Goal: Contribute content: Contribute content

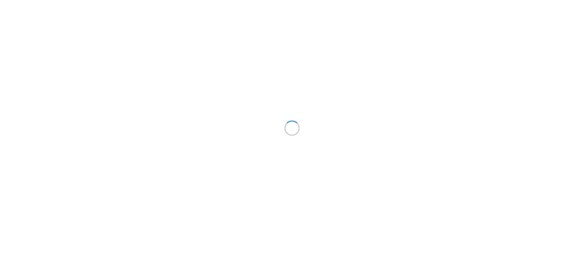
scroll to position [12, 0]
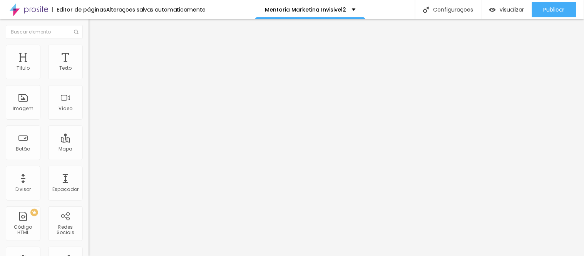
click at [92, 72] on icon "button" at bounding box center [94, 69] width 5 height 5
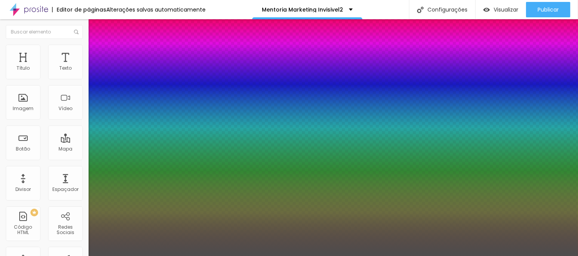
type input "1"
select select "Assistant"
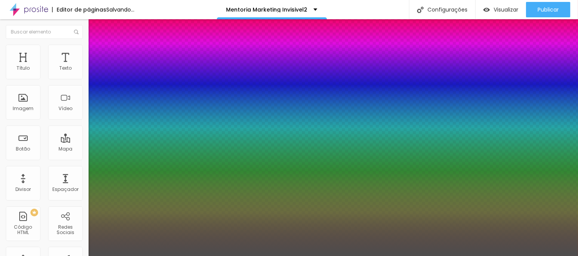
type input "1"
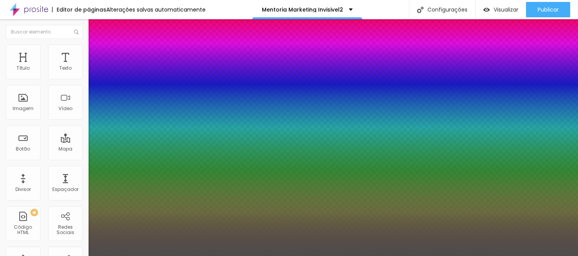
click at [378, 256] on div at bounding box center [289, 256] width 578 height 0
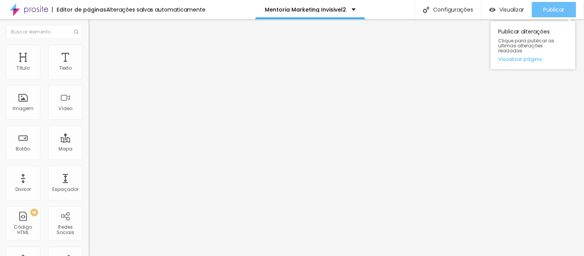
click at [560, 10] on span "Publicar" at bounding box center [554, 10] width 21 height 6
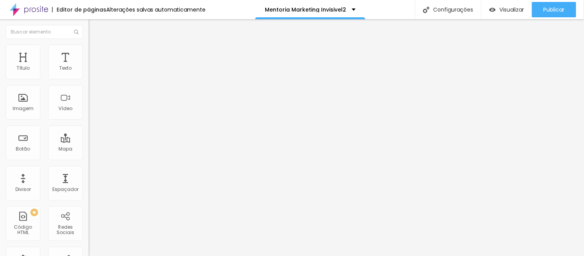
click at [92, 71] on icon "button" at bounding box center [93, 69] width 3 height 3
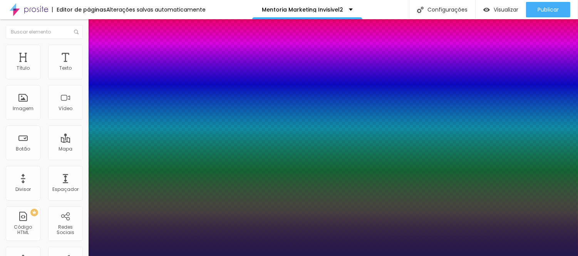
type input "1"
select select "Assistant"
type input "1"
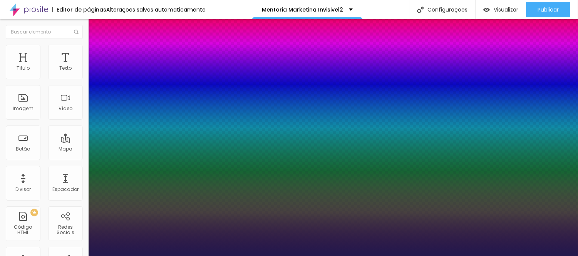
click at [431, 256] on div at bounding box center [289, 256] width 578 height 0
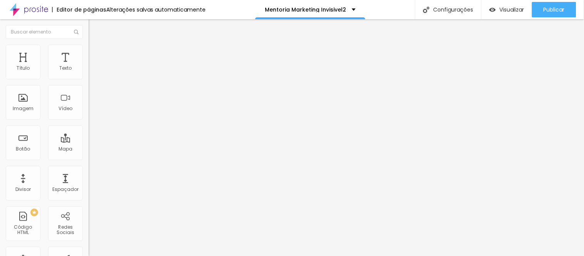
click at [92, 72] on icon "button" at bounding box center [94, 69] width 5 height 5
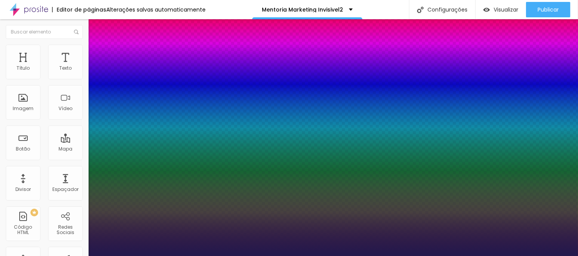
type input "1"
select select "Assistant"
type input "1"
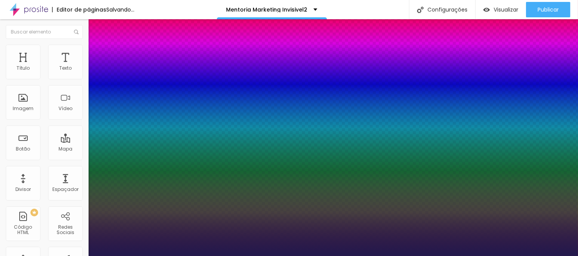
click at [335, 256] on div at bounding box center [289, 256] width 578 height 0
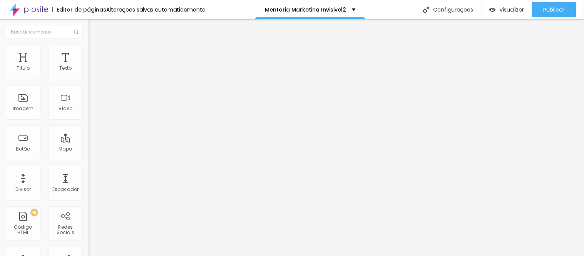
click at [92, 71] on icon "button" at bounding box center [93, 69] width 3 height 3
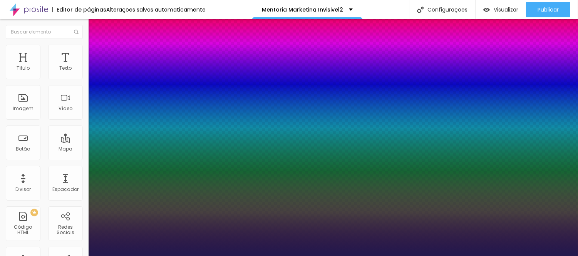
type input "1"
select select "Assistant"
type input "1"
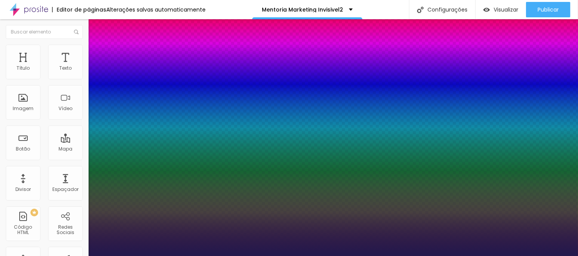
click at [216, 256] on div at bounding box center [289, 256] width 578 height 0
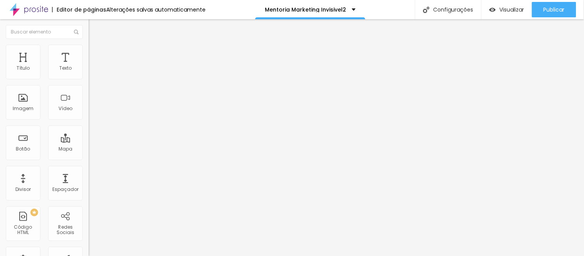
click at [92, 72] on icon "button" at bounding box center [94, 69] width 5 height 5
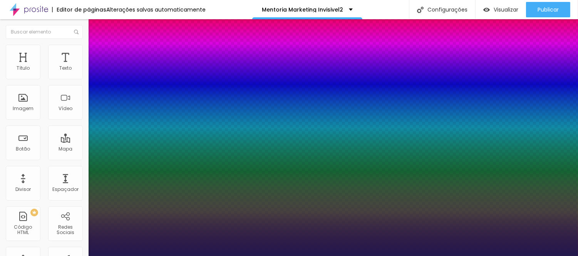
type input "1"
select select "PoiretOne"
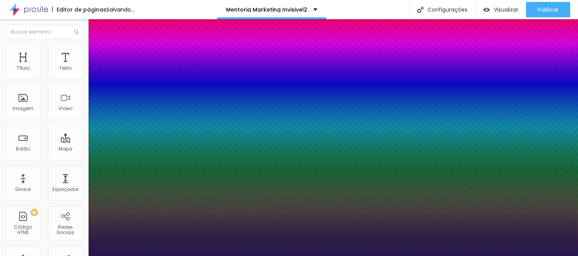
type input "1"
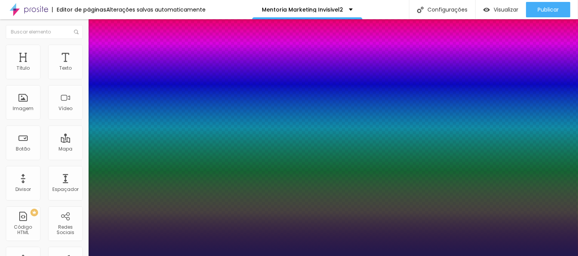
type input "33"
type input "1"
type input "35"
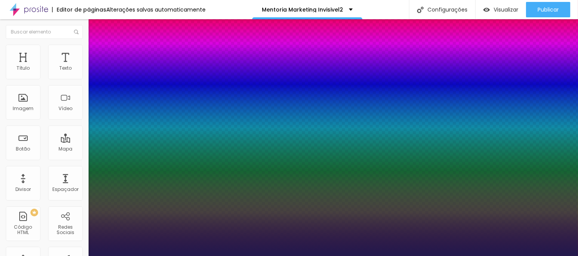
type input "1"
type input "36"
type input "1"
type input "37"
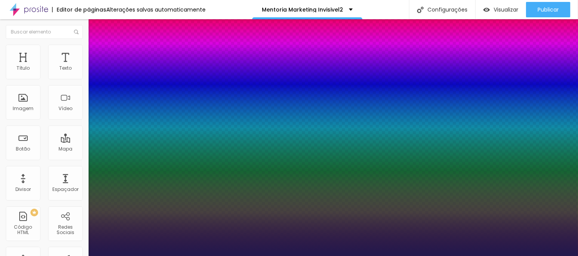
type input "37"
type input "1"
type input "38"
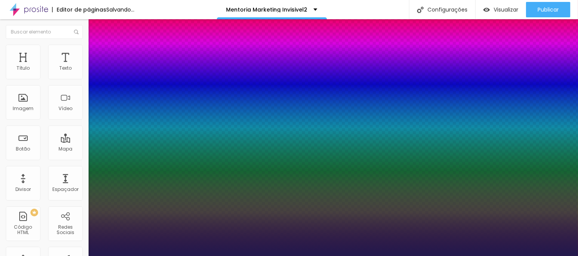
type input "1"
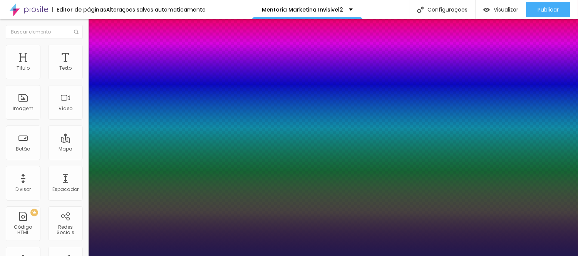
type input "37"
type input "1"
type input "36"
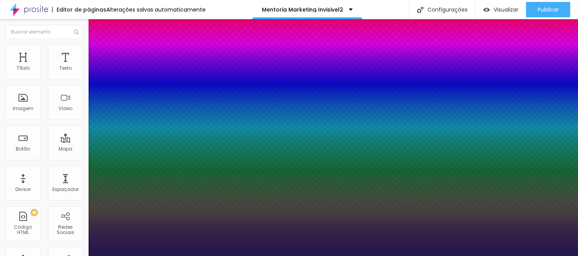
type input "1"
type input "34"
type input "1"
drag, startPoint x: 113, startPoint y: 130, endPoint x: 169, endPoint y: 130, distance: 55.9
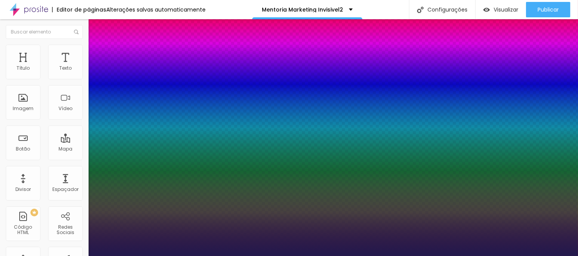
type input "33"
type input "1"
drag, startPoint x: 575, startPoint y: 148, endPoint x: 576, endPoint y: 153, distance: 4.7
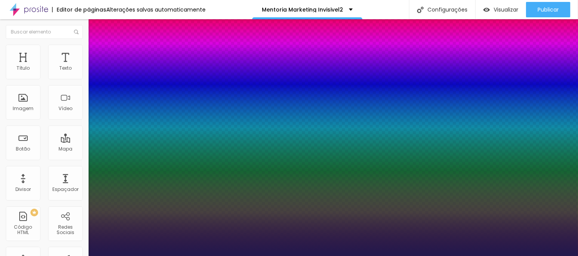
click at [576, 256] on div at bounding box center [289, 256] width 578 height 0
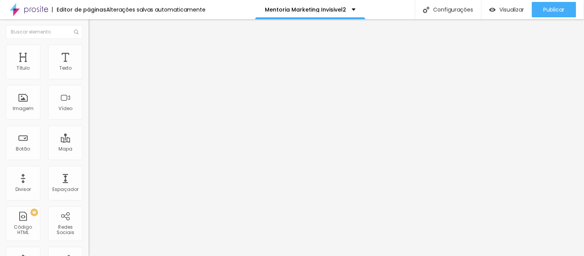
click at [92, 71] on icon "button" at bounding box center [93, 69] width 3 height 3
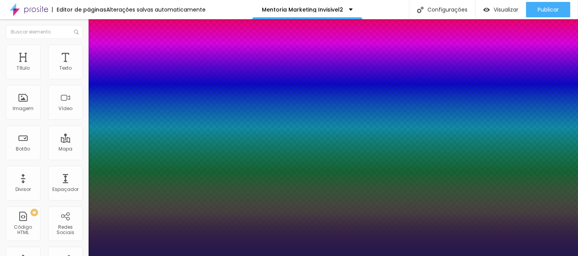
type input "1"
select select "Assistant"
type input "1"
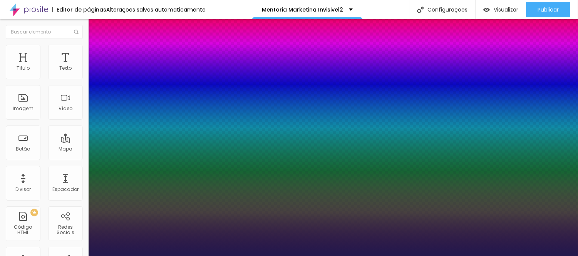
click at [193, 256] on div at bounding box center [289, 256] width 578 height 0
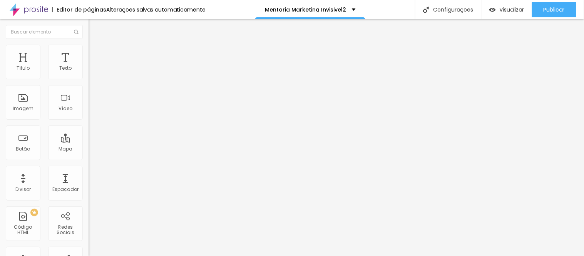
click at [92, 71] on icon "button" at bounding box center [93, 69] width 3 height 3
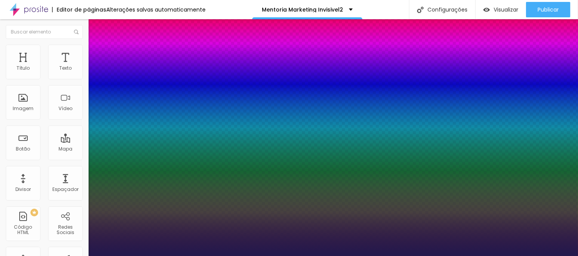
type input "1"
select select "Assistant"
type input "1"
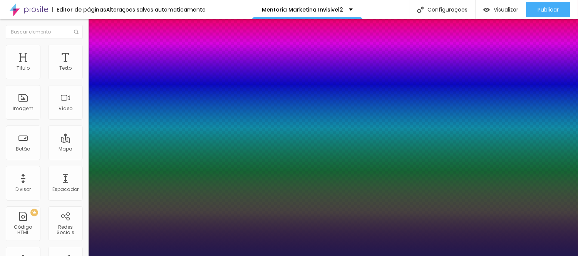
click at [341, 256] on div at bounding box center [289, 256] width 578 height 0
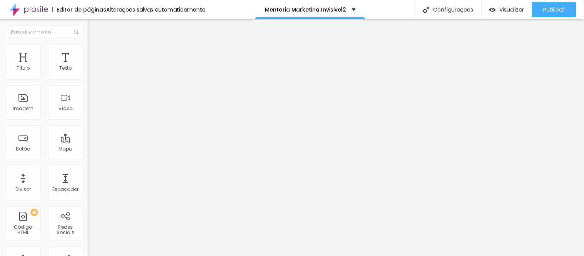
click at [92, 72] on icon "button" at bounding box center [94, 69] width 5 height 5
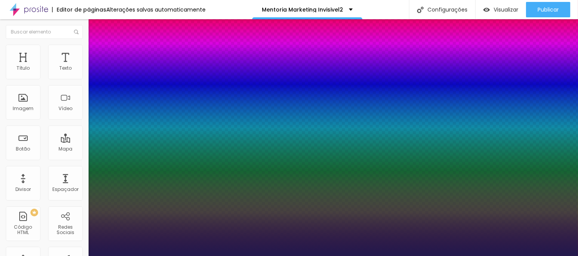
type input "1"
select select "Assistant"
type input "1"
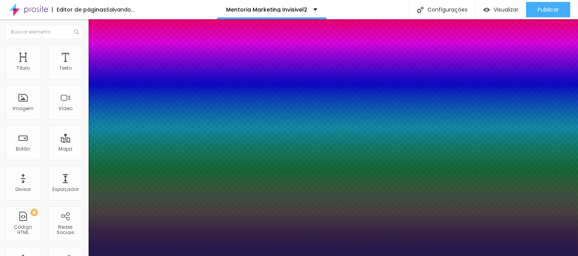
click at [468, 256] on div at bounding box center [289, 256] width 578 height 0
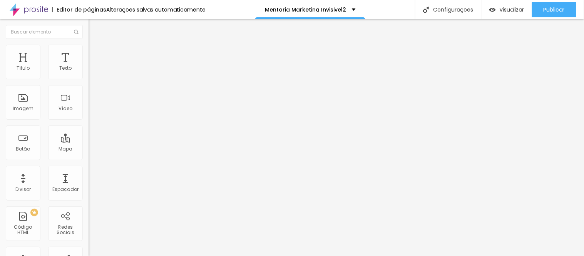
click at [92, 72] on icon "button" at bounding box center [94, 69] width 5 height 5
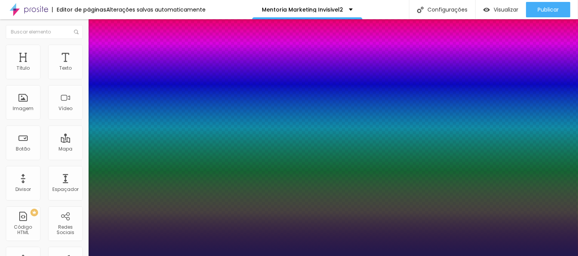
type input "1"
select select "Assistant"
type input "1"
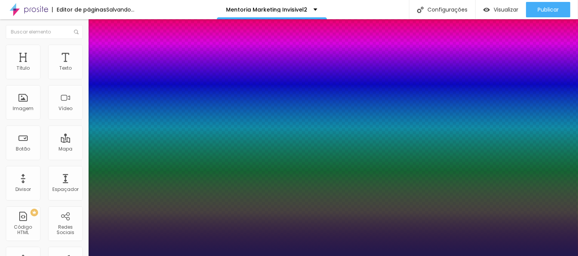
click at [475, 256] on div at bounding box center [289, 256] width 578 height 0
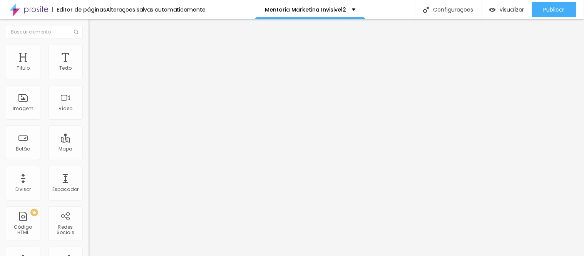
click at [89, 74] on button "button" at bounding box center [94, 70] width 11 height 8
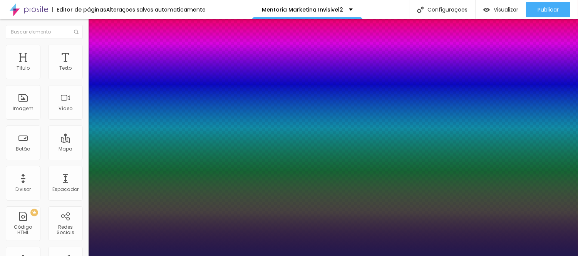
type input "1"
select select "PoiretOne"
type input "1"
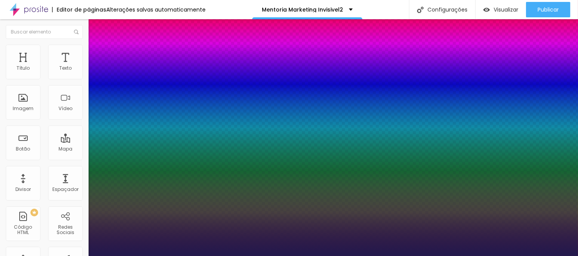
click at [242, 256] on div at bounding box center [289, 256] width 578 height 0
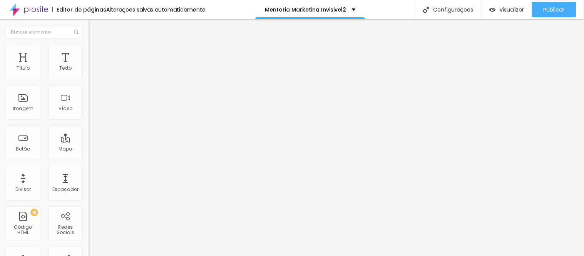
click at [92, 71] on icon "button" at bounding box center [93, 69] width 3 height 3
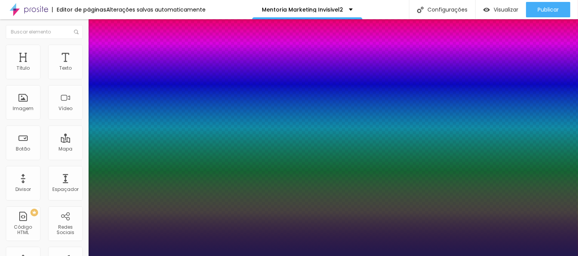
type input "1"
select select "Assistant"
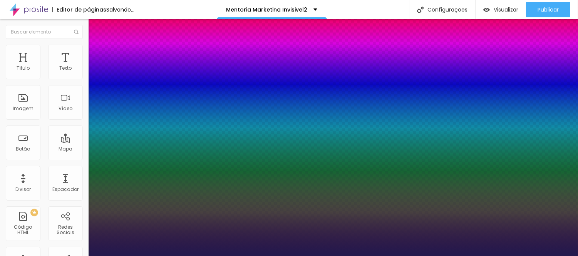
type input "1"
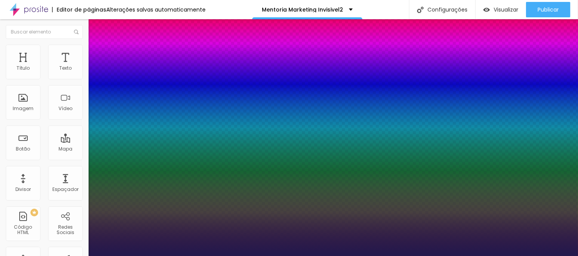
select select "PoiretOne"
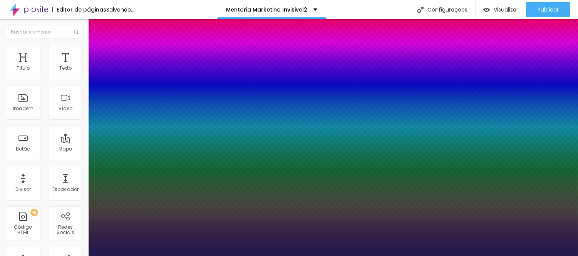
type input "1"
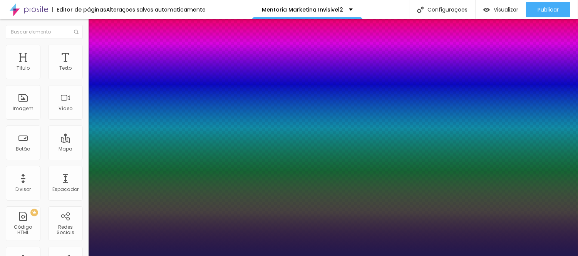
click at [220, 256] on div at bounding box center [289, 256] width 578 height 0
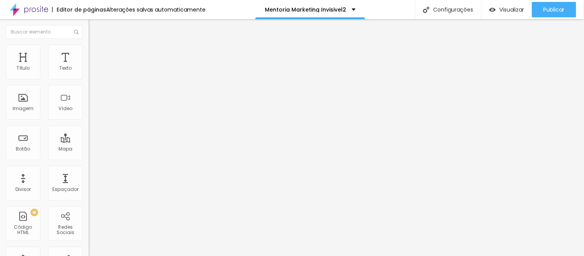
click at [92, 72] on icon "button" at bounding box center [94, 69] width 5 height 5
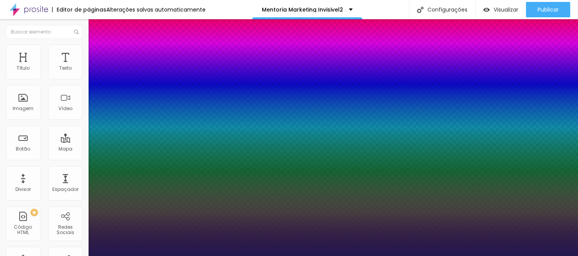
type input "1"
select select "Assistant"
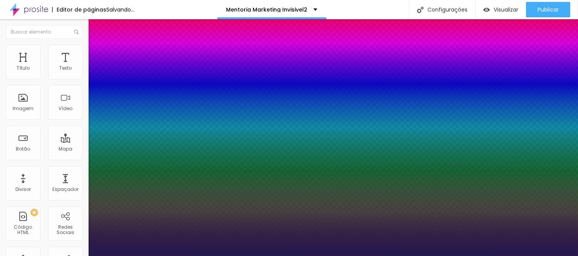
type input "1"
click at [225, 256] on div at bounding box center [289, 256] width 578 height 0
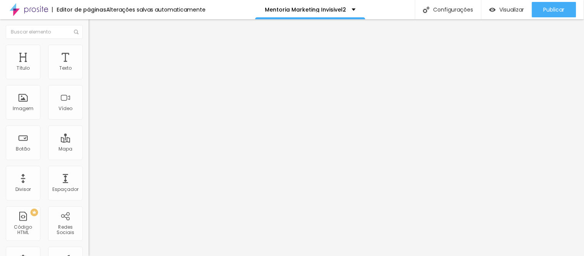
click at [92, 72] on icon "button" at bounding box center [94, 69] width 5 height 5
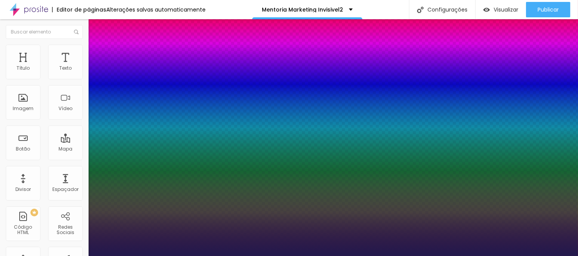
type input "1"
select select "PoiretOne"
type input "1"
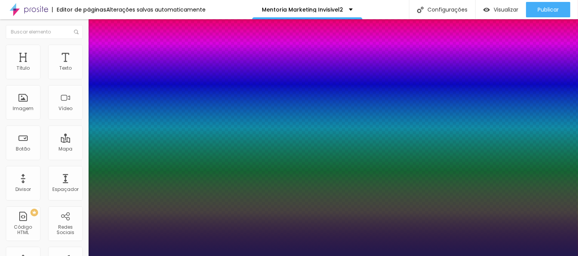
click at [209, 256] on div at bounding box center [289, 256] width 578 height 0
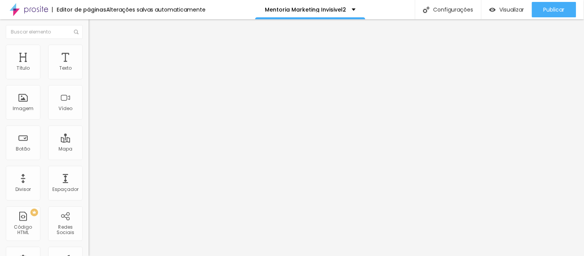
click at [92, 71] on icon "button" at bounding box center [93, 69] width 3 height 3
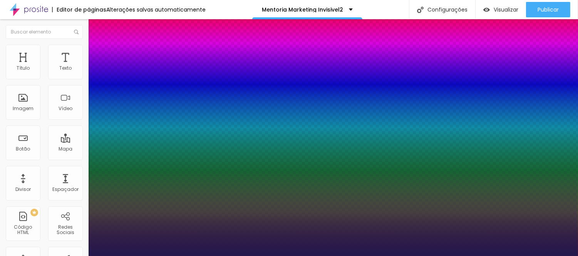
type input "1"
click at [271, 256] on div at bounding box center [289, 256] width 578 height 0
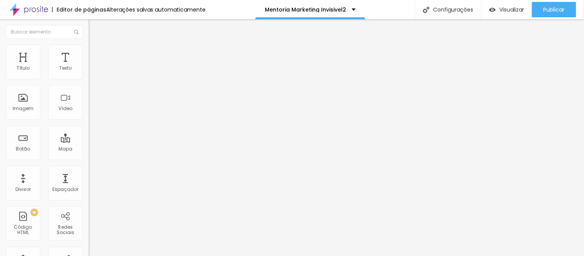
click at [92, 71] on icon "button" at bounding box center [93, 69] width 3 height 3
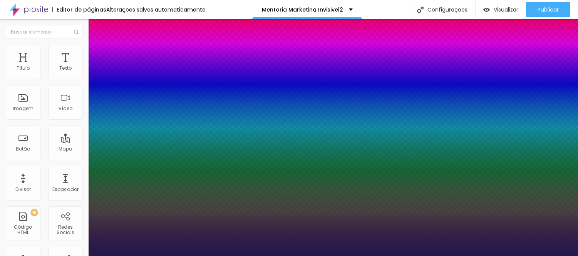
type input "1"
select select "Assistant"
type input "1"
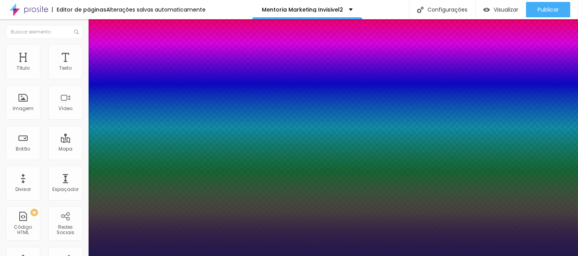
click at [260, 256] on div at bounding box center [289, 256] width 578 height 0
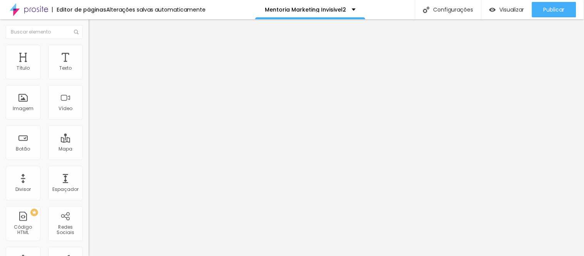
click at [89, 74] on button "button" at bounding box center [94, 70] width 11 height 8
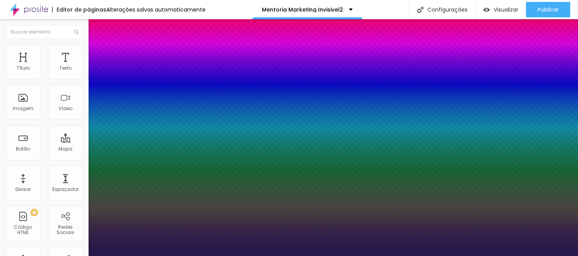
type input "1"
click at [189, 126] on body "Editor de páginas Alterações [PERSON_NAME] automaticamente Mentoria Marketing I…" at bounding box center [289, 128] width 578 height 256
click at [202, 256] on div at bounding box center [289, 256] width 578 height 0
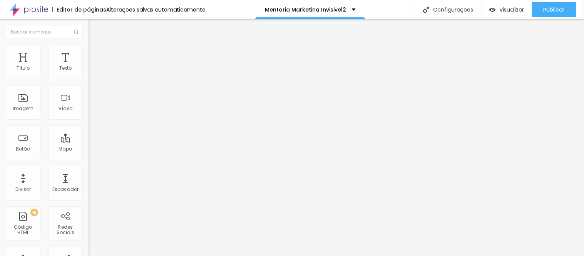
click at [92, 71] on icon "button" at bounding box center [93, 69] width 3 height 3
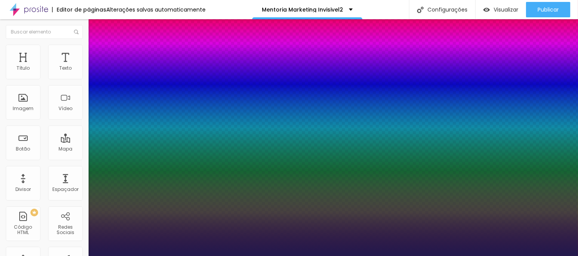
type input "1"
select select "Assistant"
type input "1"
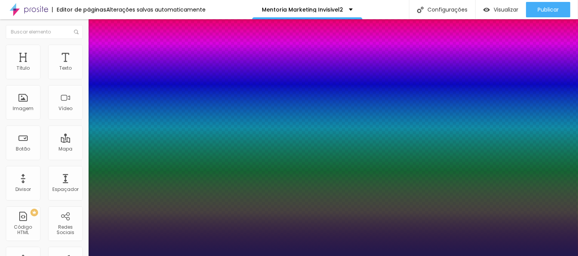
click at [221, 256] on div at bounding box center [289, 256] width 578 height 0
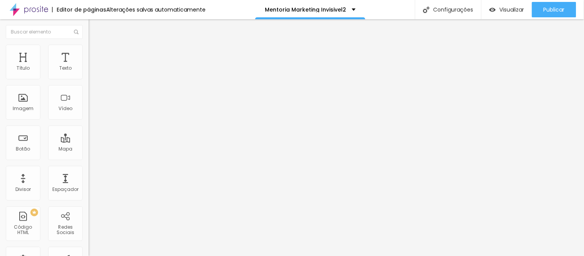
click at [92, 72] on icon "button" at bounding box center [94, 69] width 5 height 5
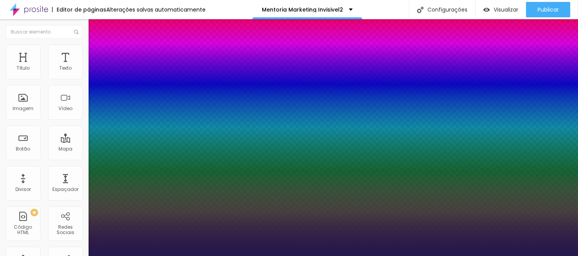
type input "1"
select select "PoiretOne"
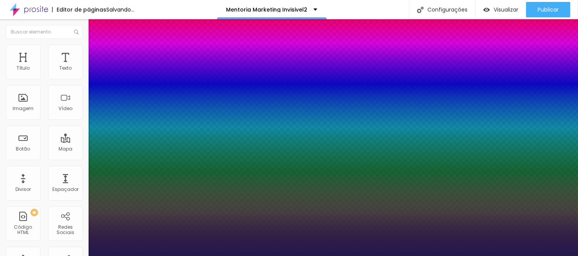
type input "1"
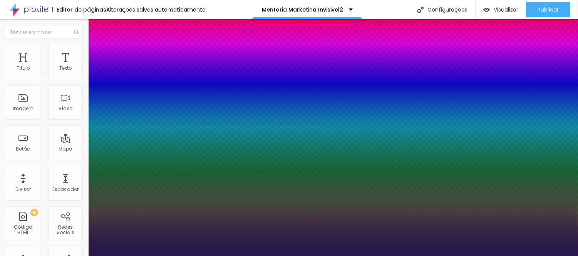
click at [327, 256] on div at bounding box center [289, 256] width 578 height 0
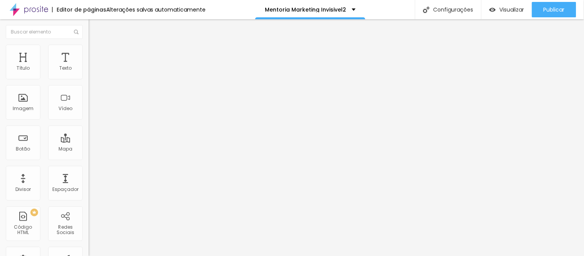
click at [92, 72] on icon "button" at bounding box center [94, 69] width 5 height 5
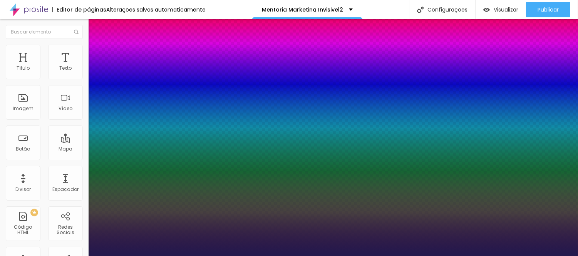
type input "1"
select select "Assistant"
type input "1"
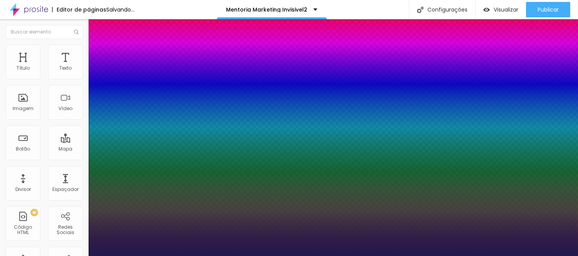
click at [273, 256] on div at bounding box center [289, 256] width 578 height 0
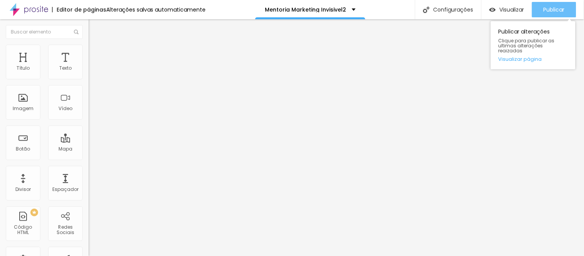
click at [557, 7] on span "Publicar" at bounding box center [554, 10] width 21 height 6
